Goal: Transaction & Acquisition: Purchase product/service

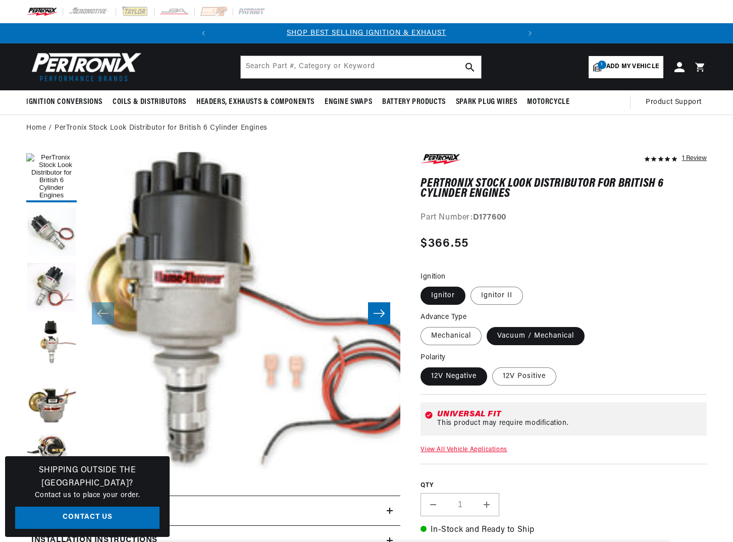
click at [629, 65] on span "Add my vehicle" at bounding box center [632, 67] width 52 height 10
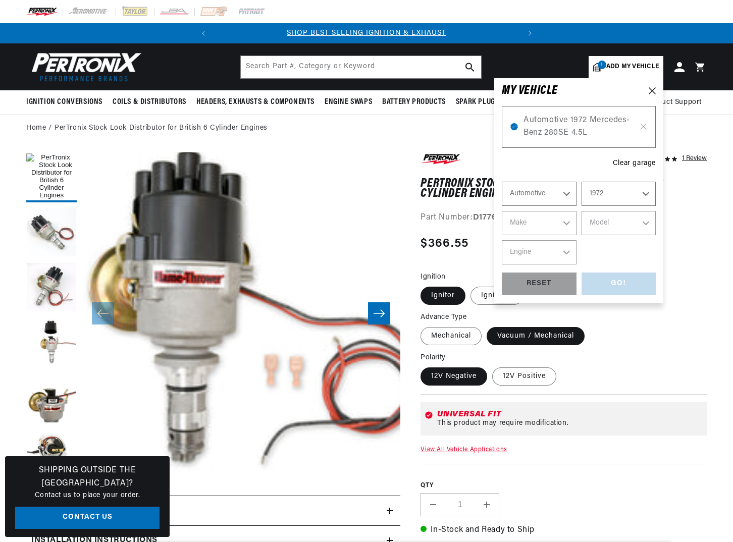
select select "Year"
select select "Make"
select select "Model"
select select "Engine"
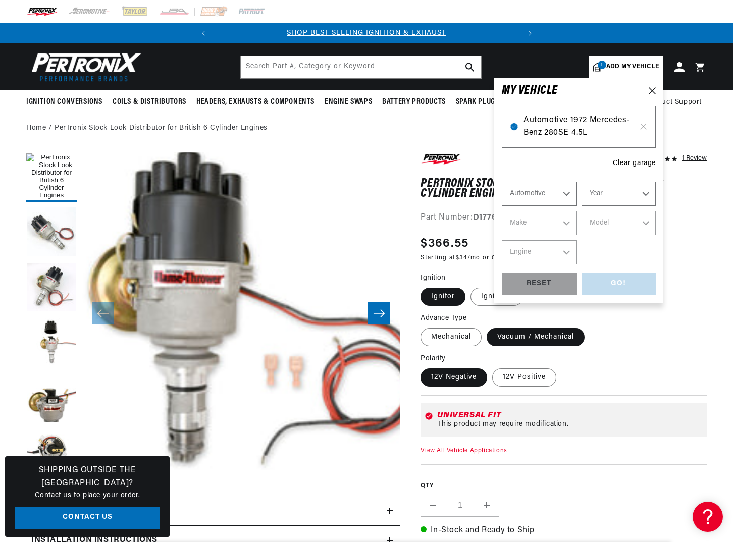
click at [582, 128] on span "Automotive 1972 Mercedes-Benz 280SE 4.5L" at bounding box center [578, 127] width 111 height 26
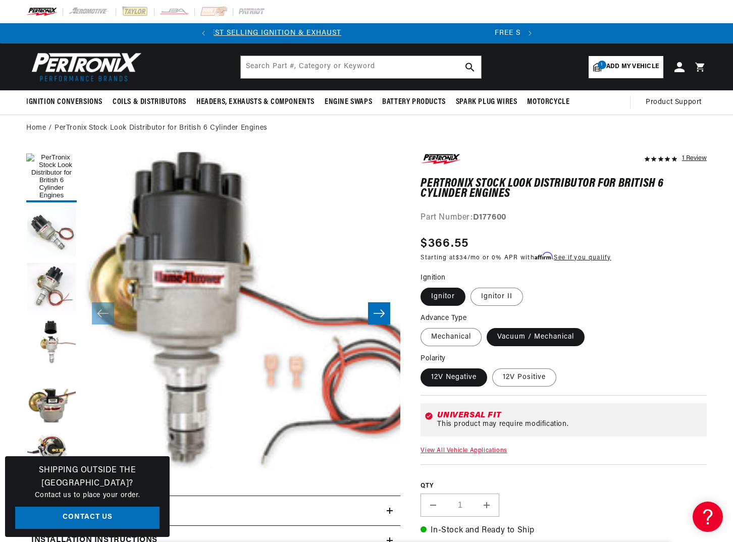
scroll to position [0, 306]
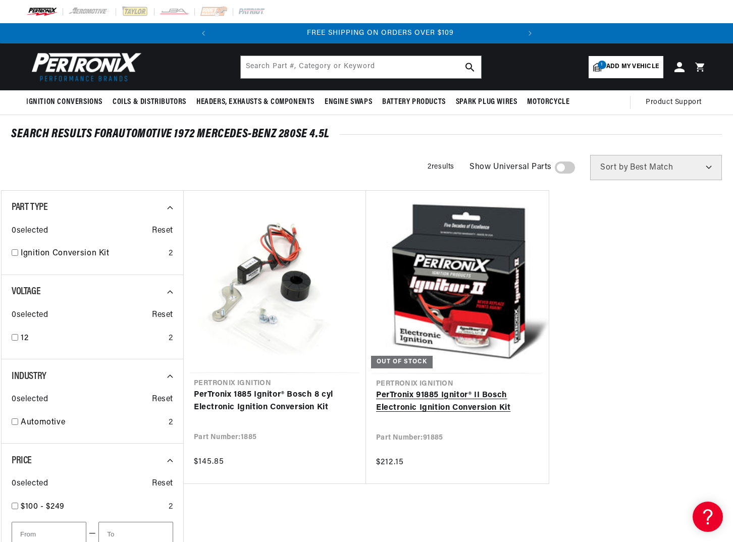
scroll to position [0, 306]
click at [446, 389] on link "PerTronix 91885 Ignitor® II Bosch Electronic Ignition Conversion Kit" at bounding box center [457, 402] width 163 height 26
